Goal: Task Accomplishment & Management: Use online tool/utility

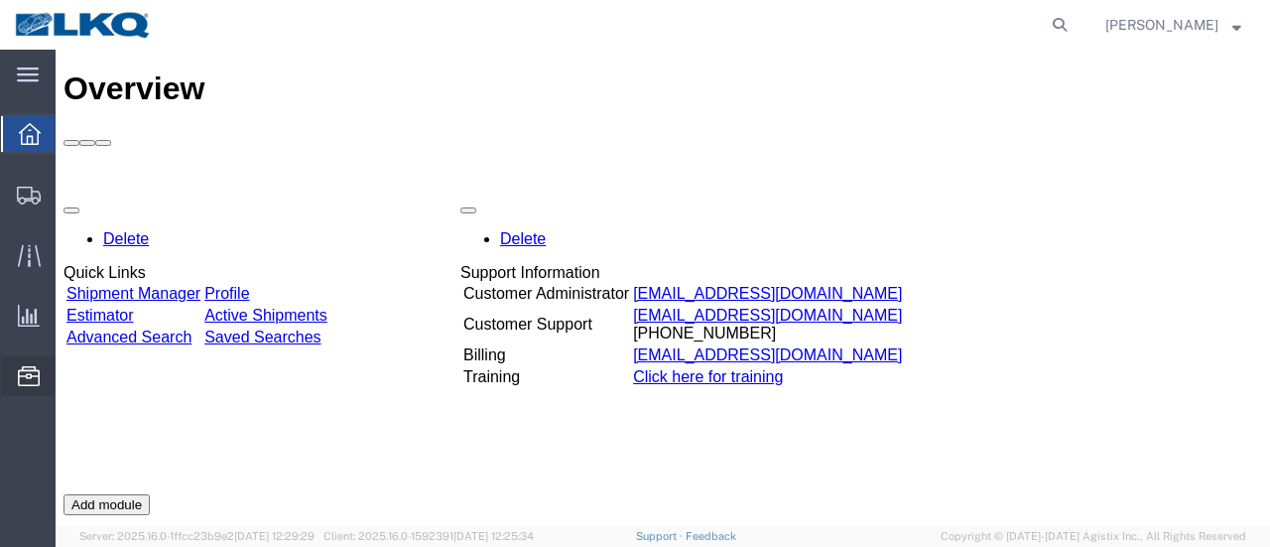
click at [0, 0] on span "Location Appointment" at bounding box center [0, 0] width 0 height 0
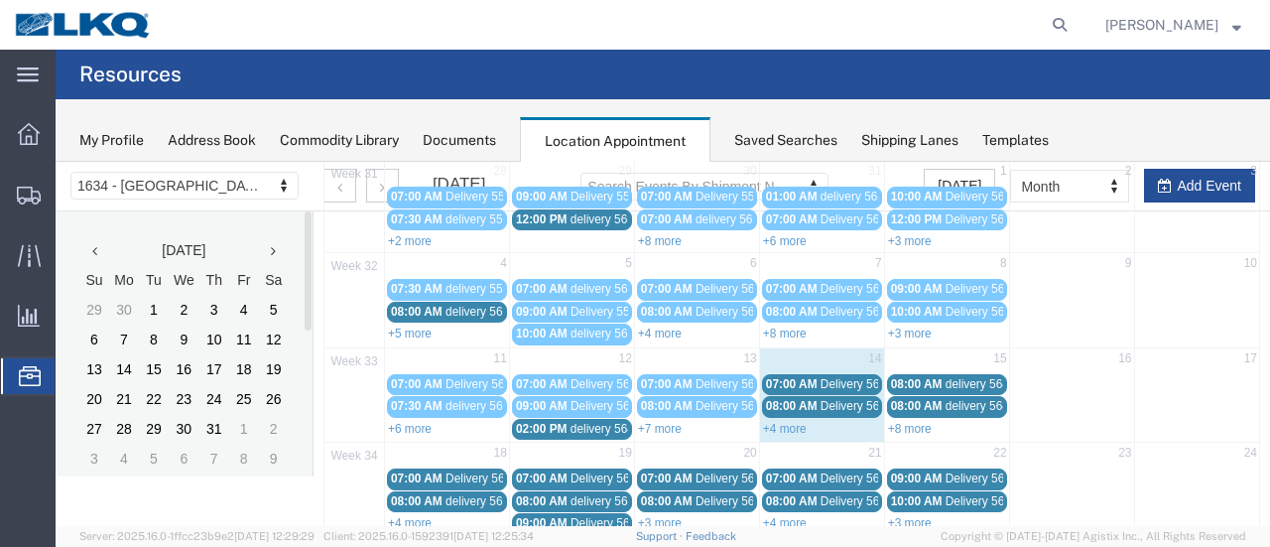
scroll to position [199, 0]
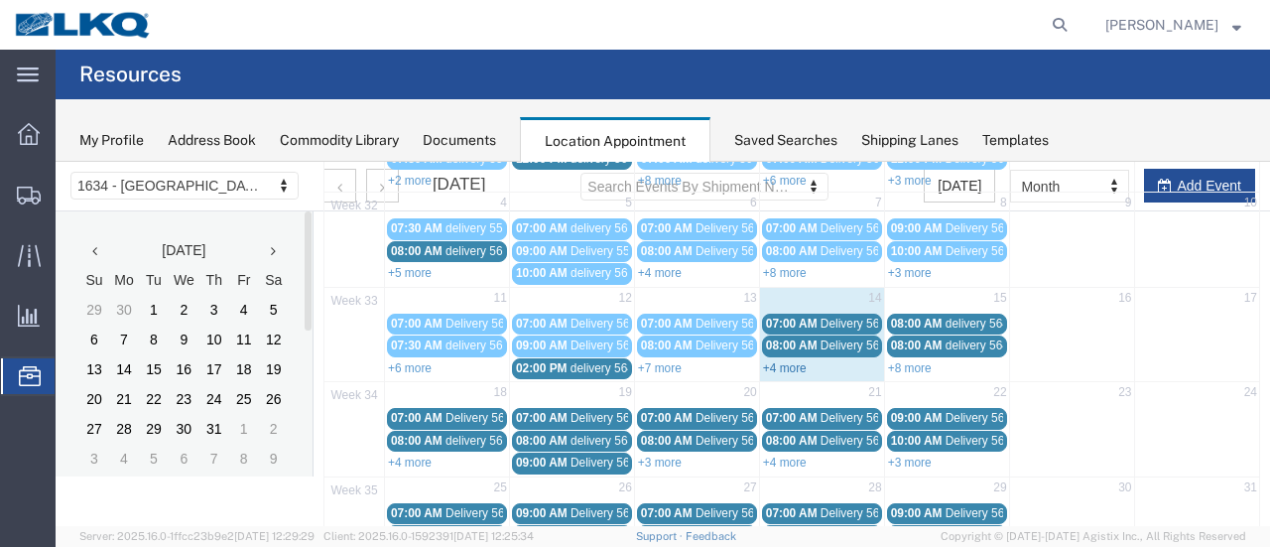
click at [770, 361] on link "+4 more" at bounding box center [785, 368] width 44 height 14
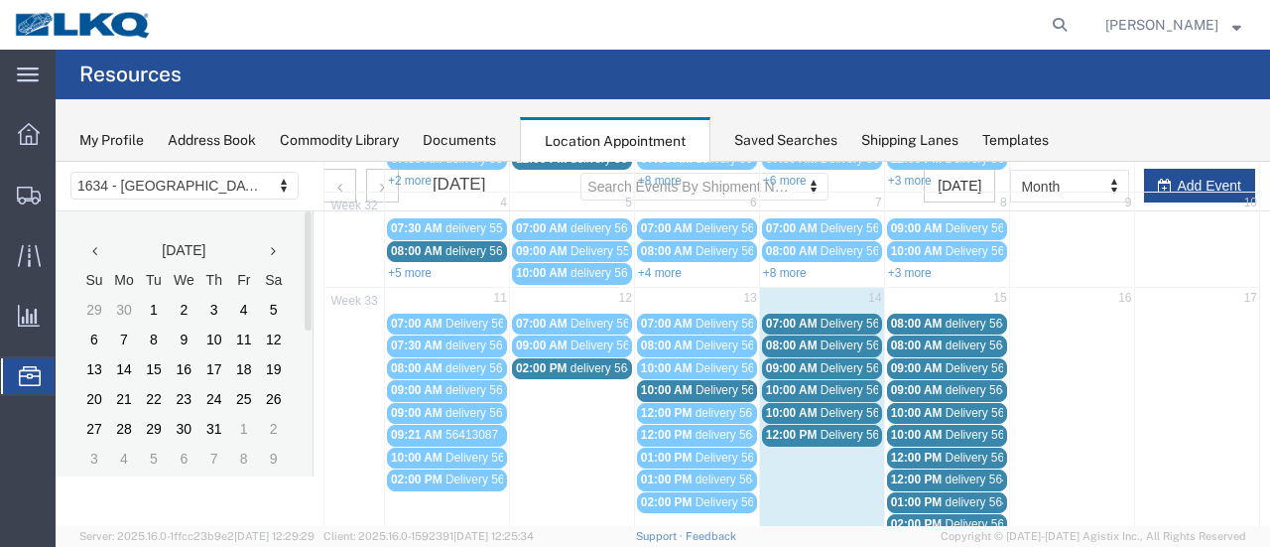
click at [826, 361] on span "Delivery 56137942" at bounding box center [870, 368] width 98 height 14
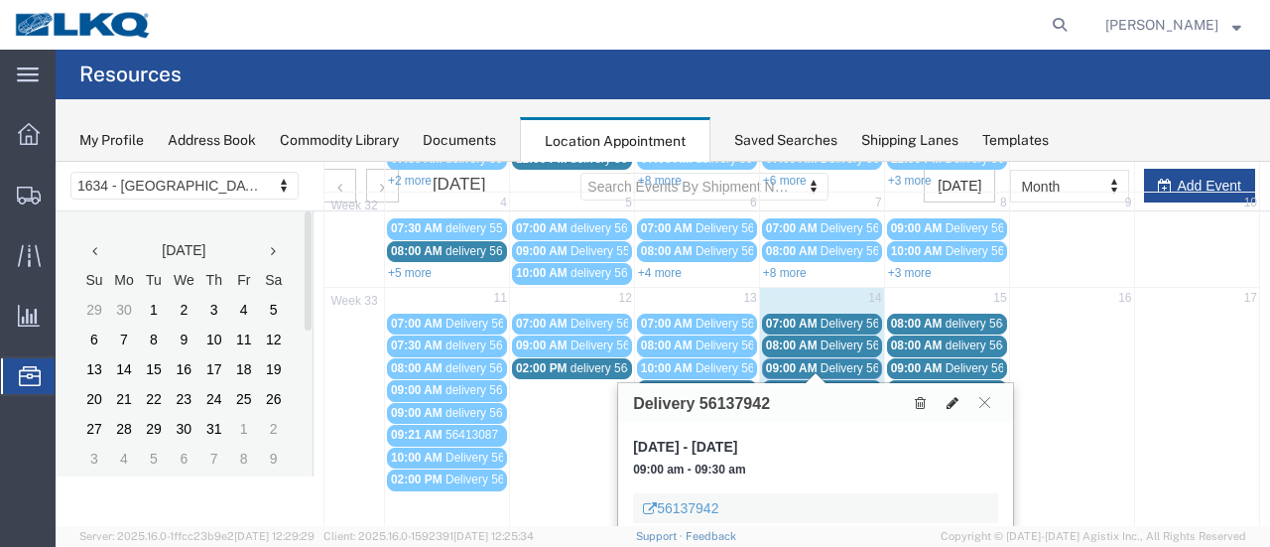
click at [955, 398] on icon at bounding box center [953, 403] width 12 height 14
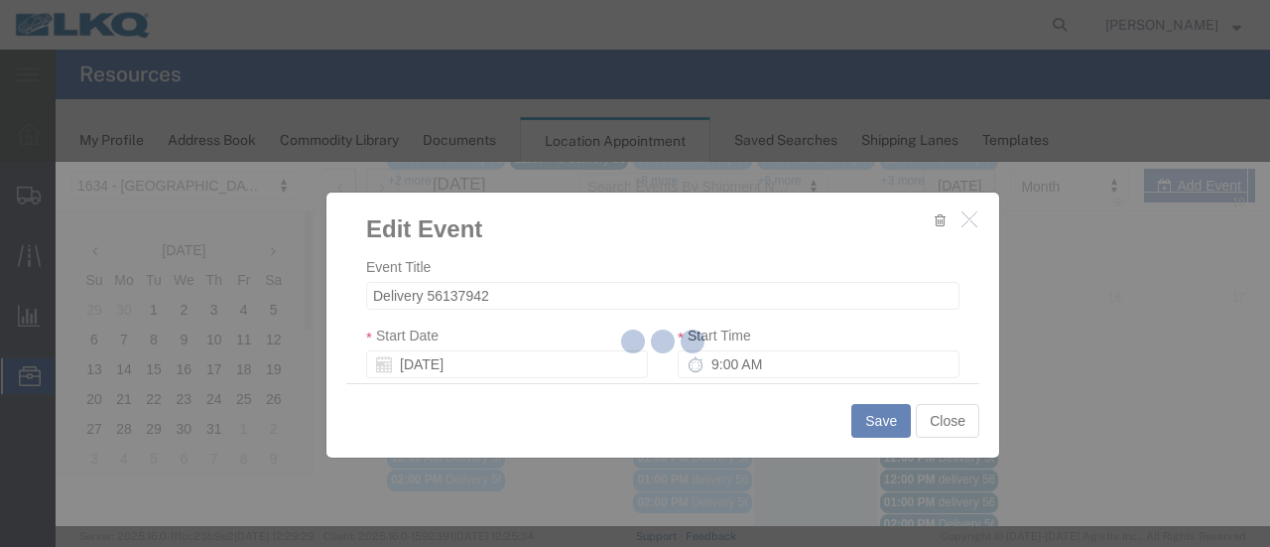
select select
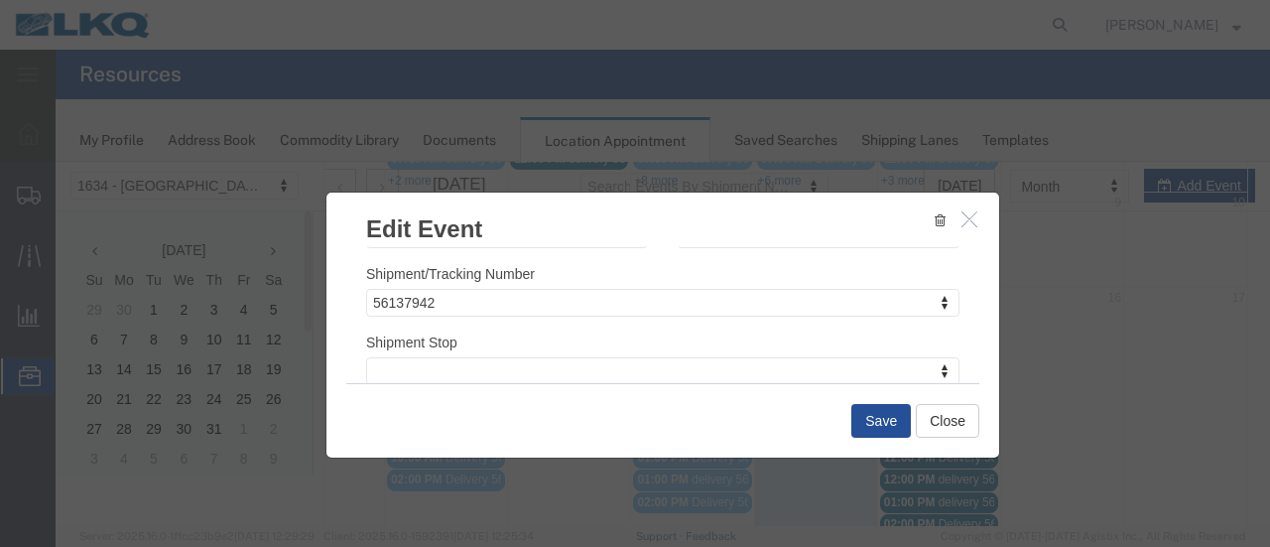
scroll to position [298, 0]
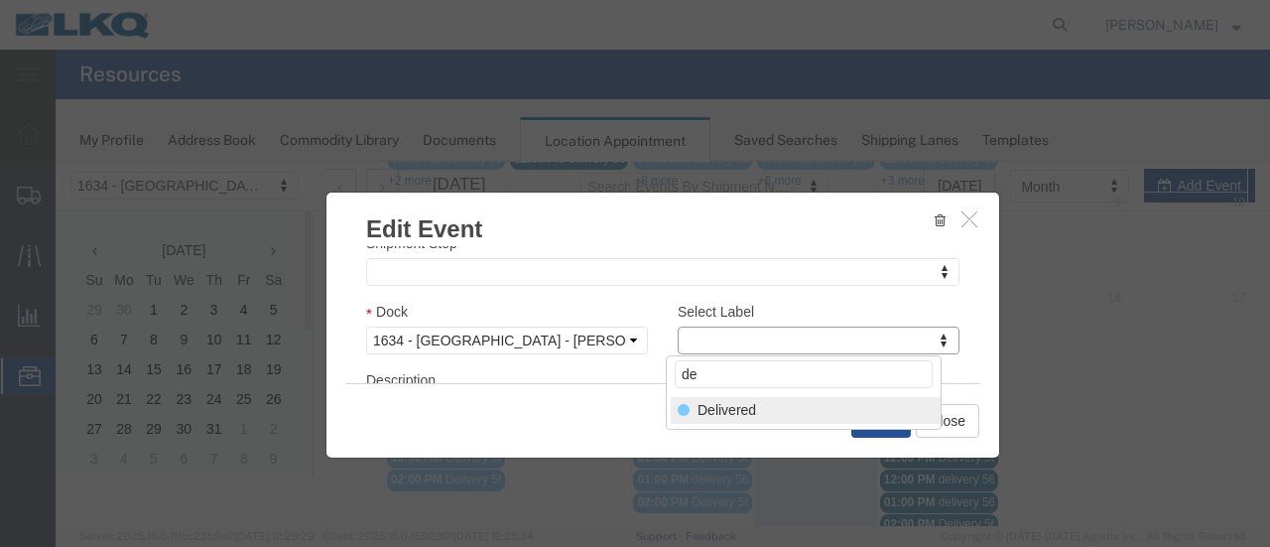
type input "de"
select select "40"
click at [875, 418] on button "Save" at bounding box center [882, 421] width 60 height 34
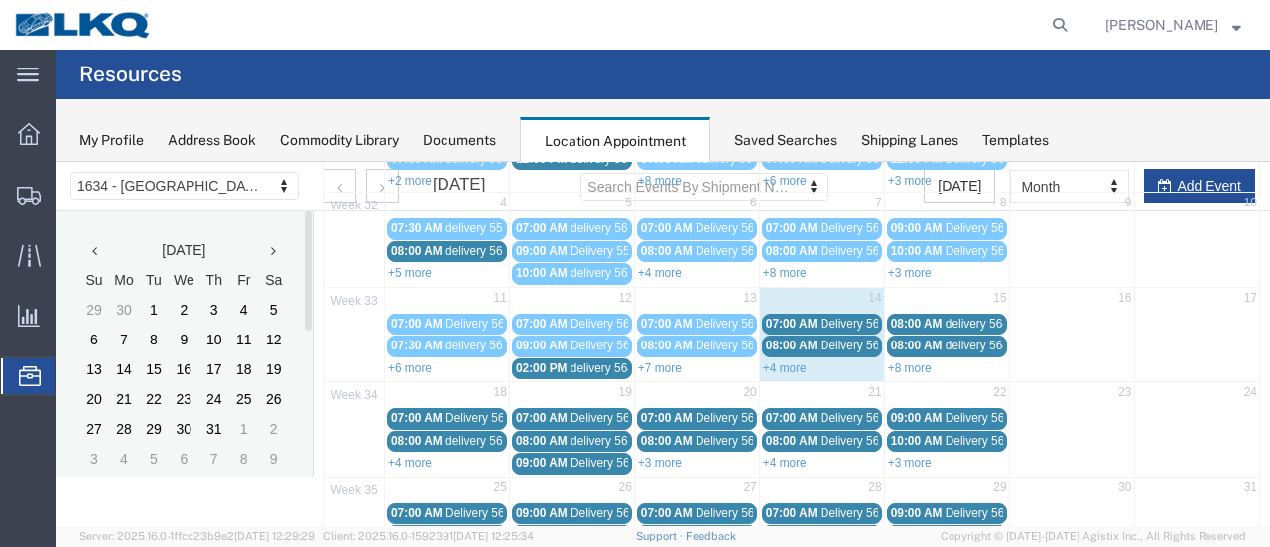
scroll to position [127, 0]
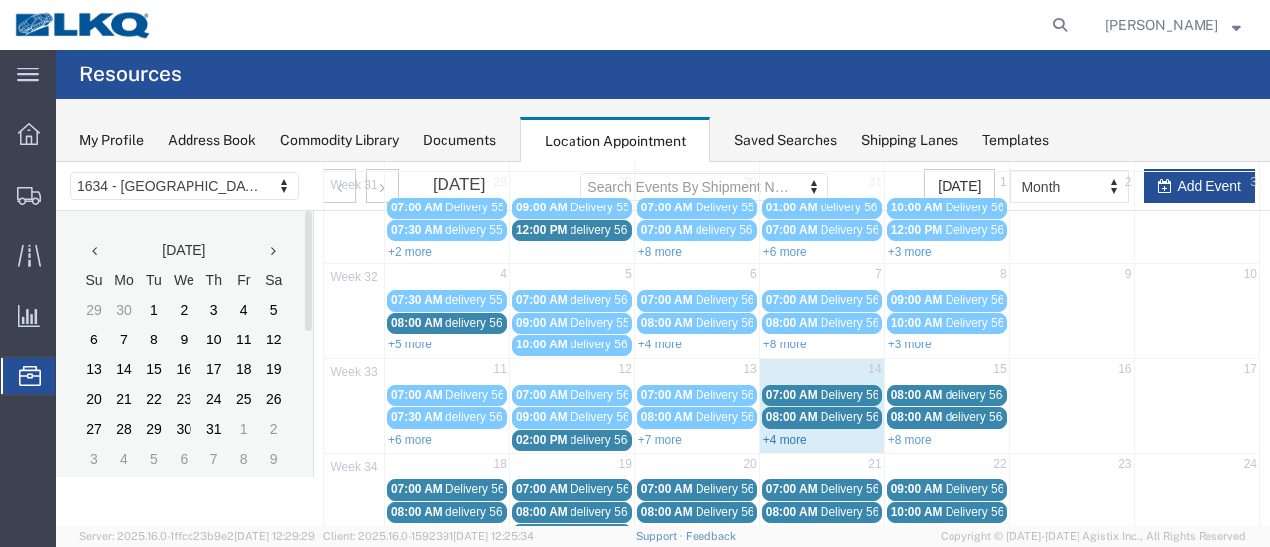
click at [770, 436] on link "+4 more" at bounding box center [785, 440] width 44 height 14
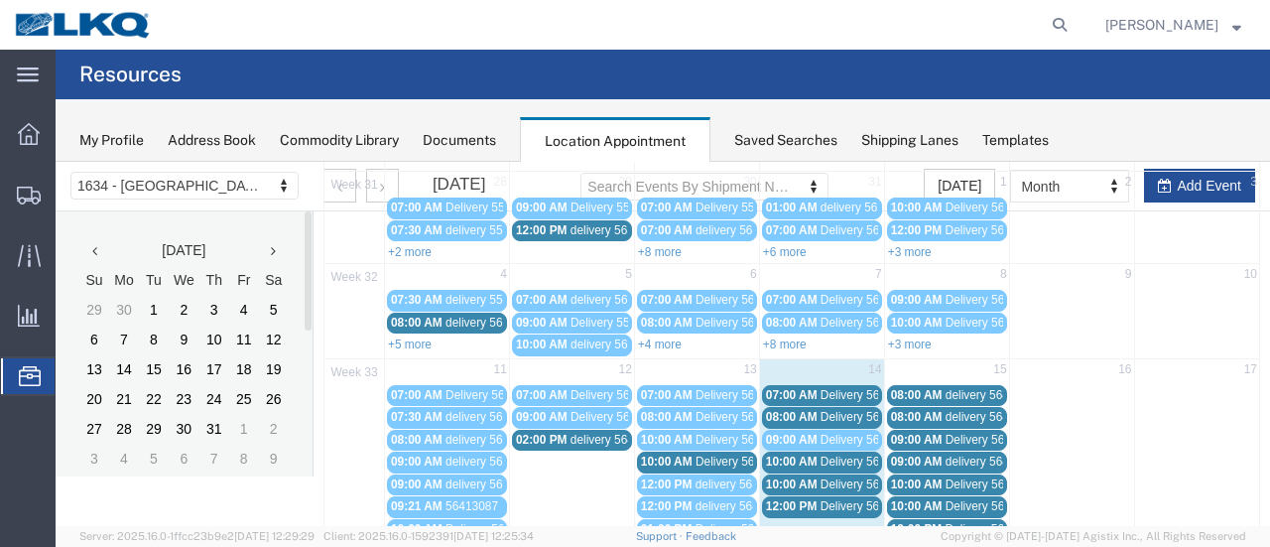
click at [833, 391] on span "Delivery 56137959" at bounding box center [870, 395] width 98 height 14
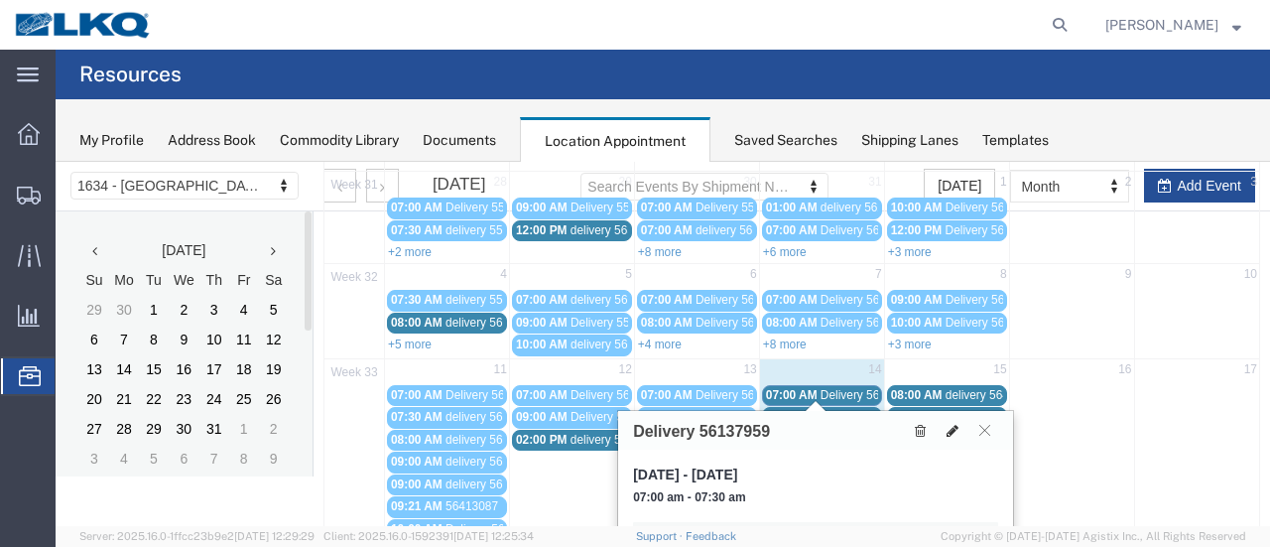
click at [953, 424] on icon at bounding box center [953, 431] width 12 height 14
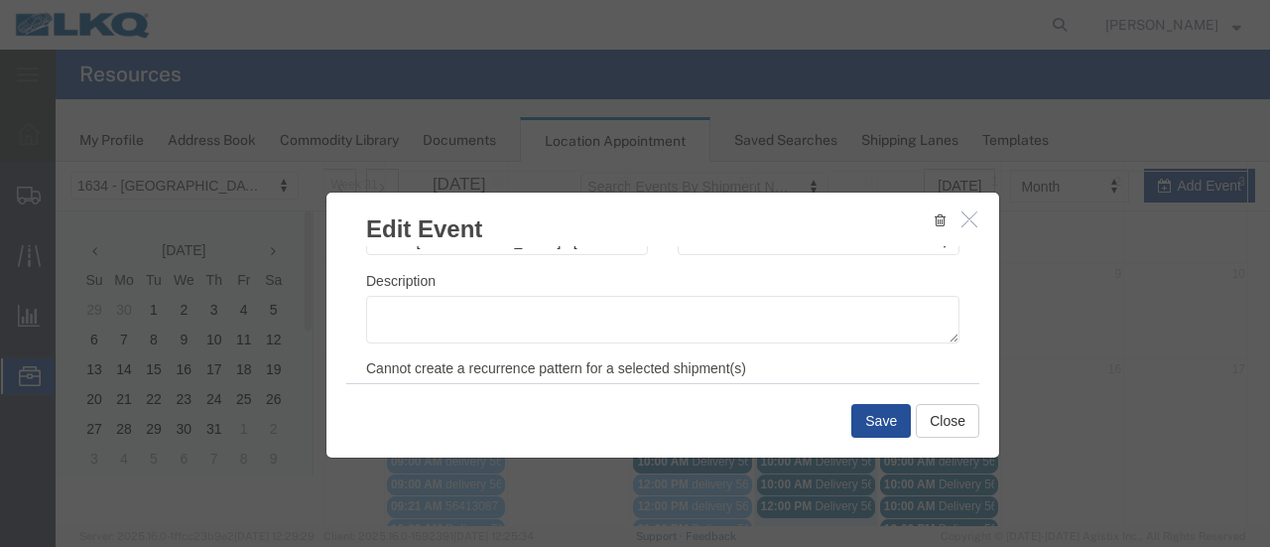
scroll to position [298, 0]
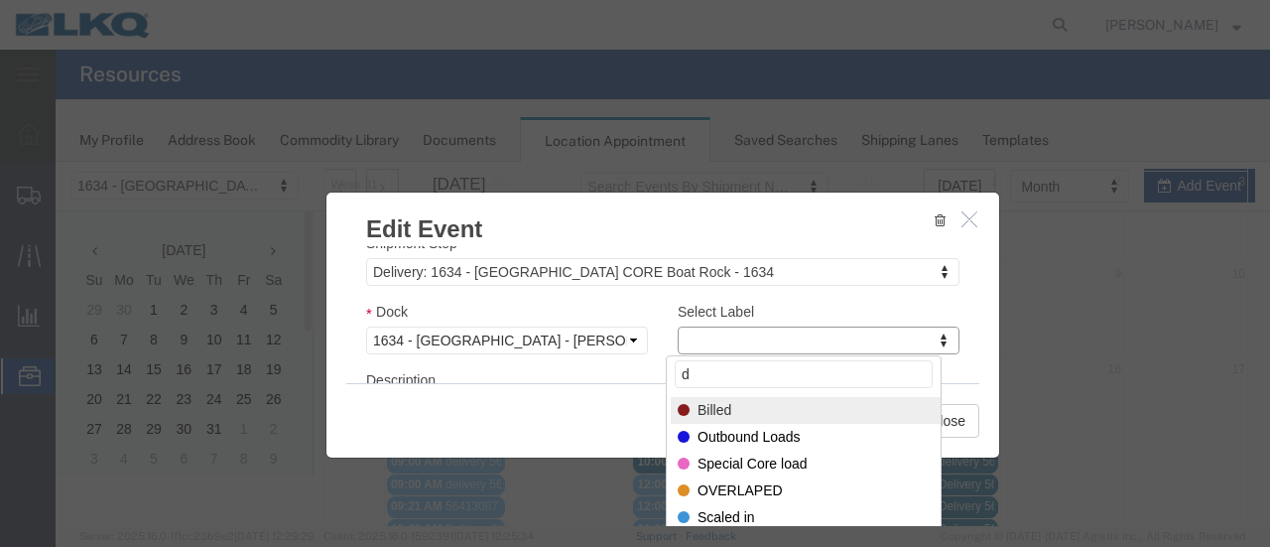
type input "de"
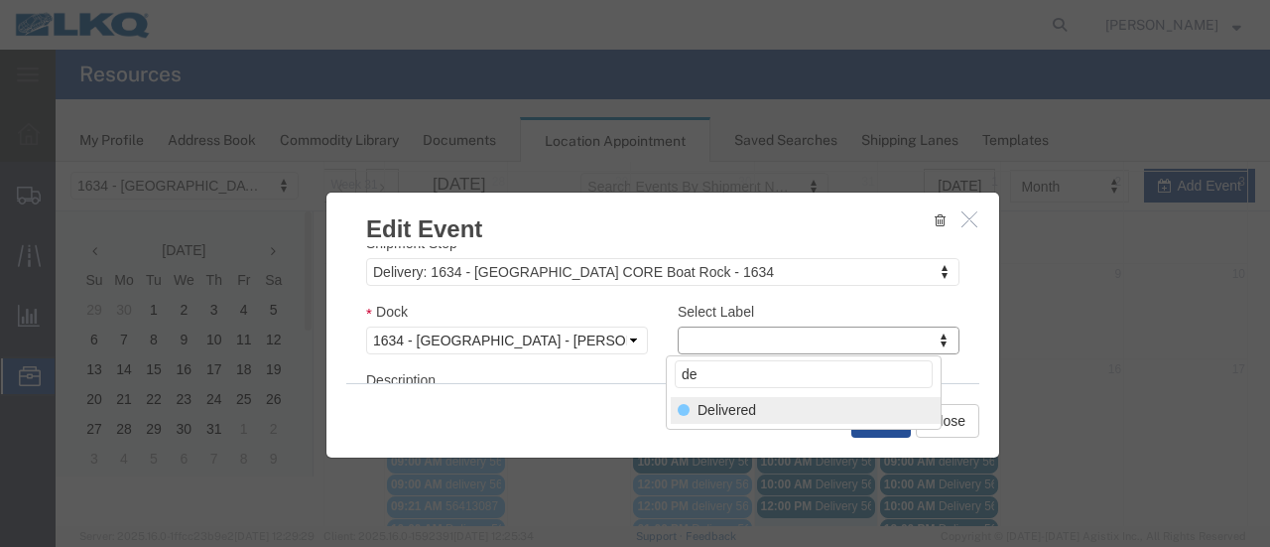
select select "40"
click at [871, 421] on button "Save" at bounding box center [882, 421] width 60 height 34
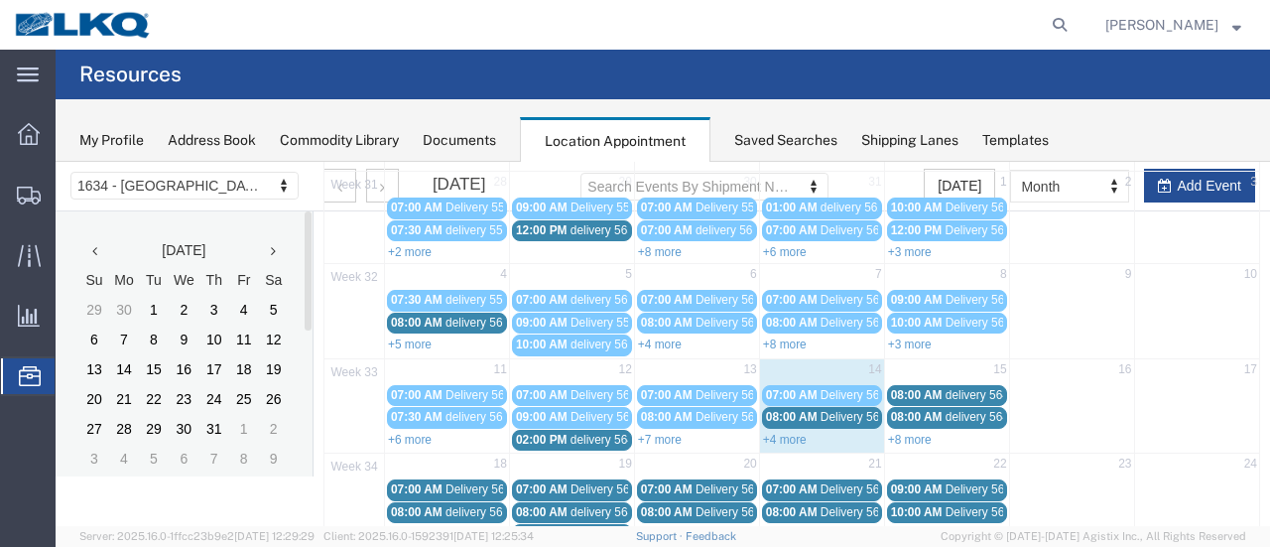
click at [776, 433] on link "+4 more" at bounding box center [785, 440] width 44 height 14
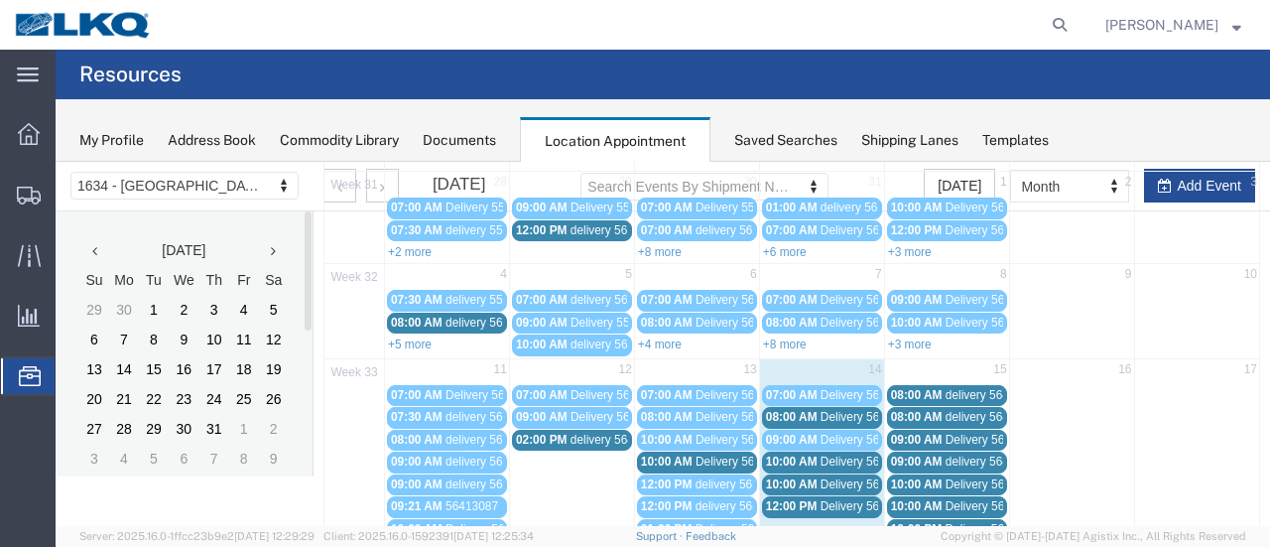
scroll to position [226, 0]
